Goal: Use online tool/utility: Utilize a website feature to perform a specific function

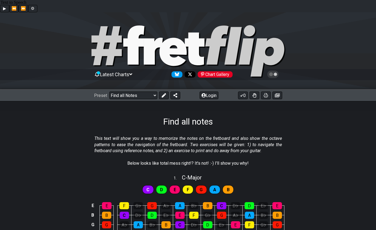
click at [132, 72] on icon at bounding box center [130, 74] width 3 height 5
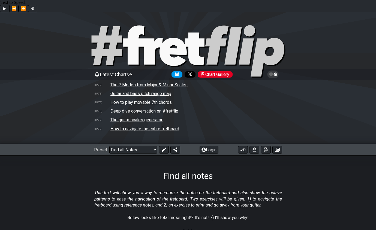
click at [150, 117] on td "The guitar scales generator" at bounding box center [136, 120] width 53 height 6
select select "/guitar-scales-generator"
select select "A"
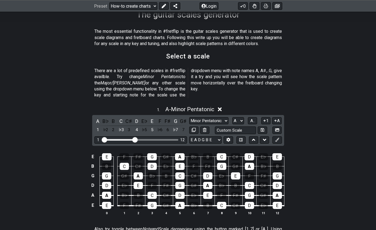
scroll to position [163, 0]
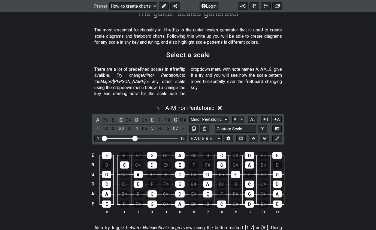
click at [121, 116] on div "C" at bounding box center [121, 119] width 7 height 7
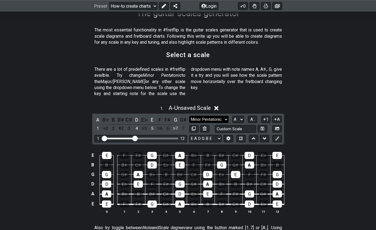
click at [226, 116] on select "Minor Pentatonic New Scale Minor Pentatonic Major Pentatonic Minor Blues Major …" at bounding box center [208, 119] width 39 height 7
select select "Major / [PERSON_NAME]"
click at [189, 116] on select "Minor Pentatonic New Scale Minor Pentatonic Major Pentatonic Minor Blues Major …" at bounding box center [208, 119] width 39 height 7
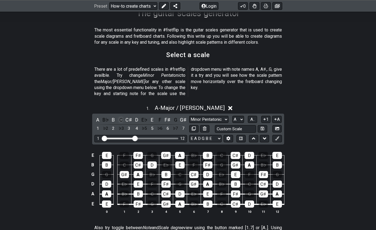
click at [123, 116] on div "C" at bounding box center [121, 119] width 7 height 7
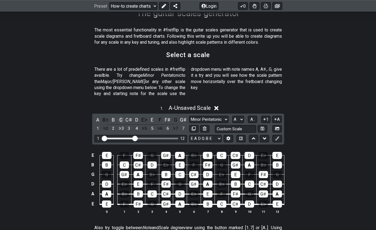
click at [122, 116] on div "C" at bounding box center [121, 119] width 7 height 7
click at [243, 116] on select "A♭ A A♯ B♭ B C C♯ D♭ D D♯ E♭ E F F♯ G♭ G G♯" at bounding box center [239, 119] width 12 height 7
select select "C"
click at [233, 116] on select "A♭ A A♯ B♭ B C C♯ D♭ D D♯ E♭ E F F♯ G♭ G G♯" at bounding box center [239, 119] width 12 height 7
